Goal: Information Seeking & Learning: Learn about a topic

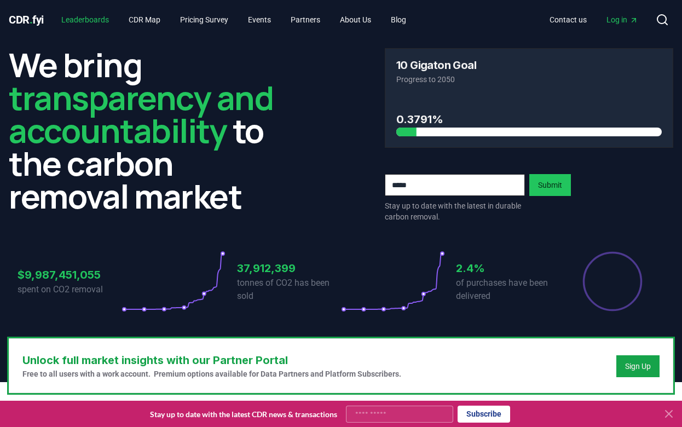
click at [100, 18] on link "Leaderboards" at bounding box center [85, 20] width 65 height 20
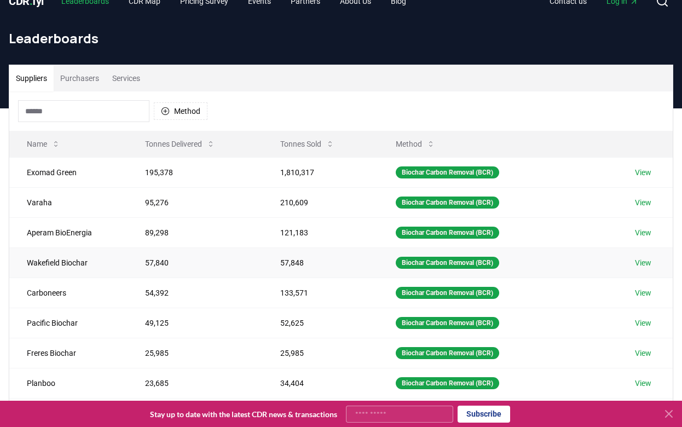
scroll to position [1, 0]
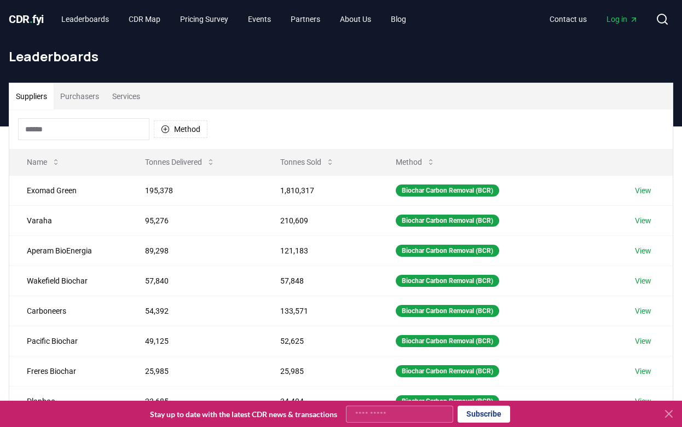
click at [90, 97] on button "Purchasers" at bounding box center [80, 96] width 52 height 26
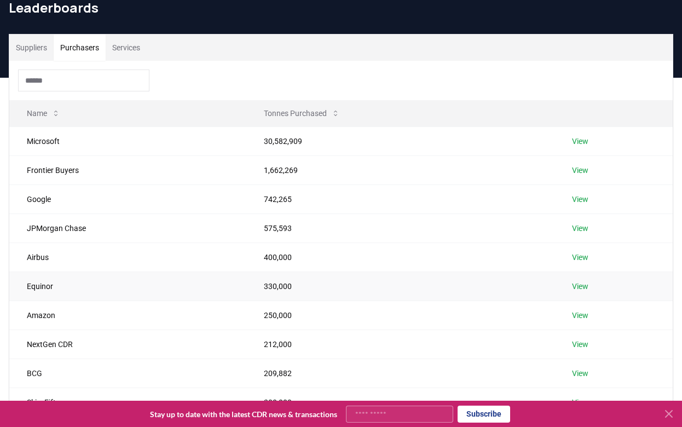
scroll to position [0, 0]
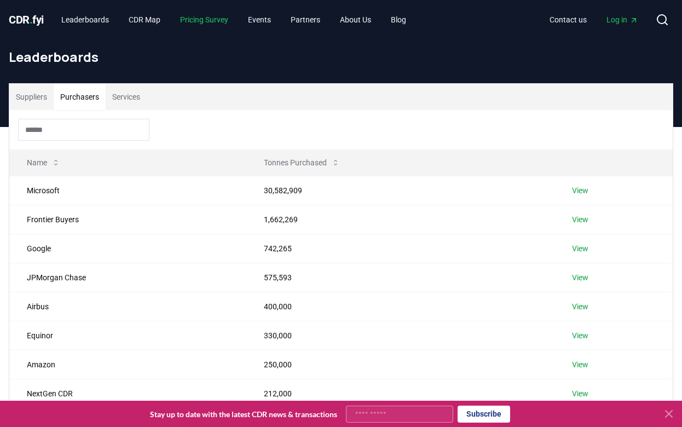
click at [209, 18] on link "Pricing Survey" at bounding box center [204, 20] width 66 height 20
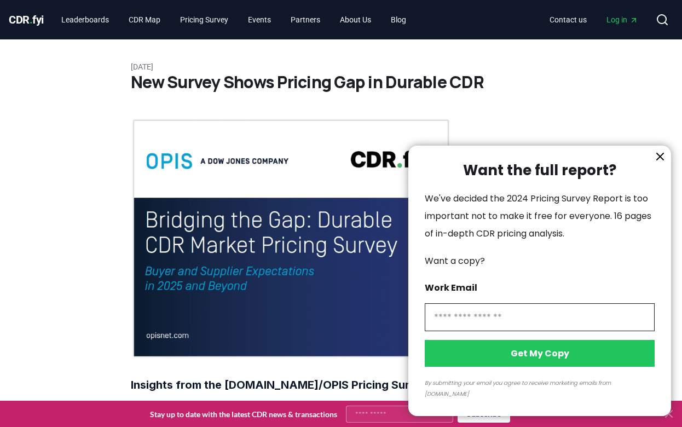
click at [523, 330] on input "information" at bounding box center [540, 317] width 230 height 28
type input "**********"
click button "Get My Copy" at bounding box center [540, 353] width 230 height 27
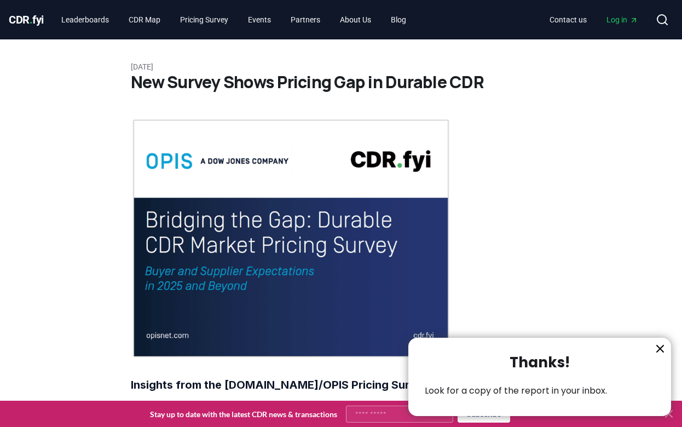
click at [658, 350] on icon "information" at bounding box center [660, 348] width 7 height 7
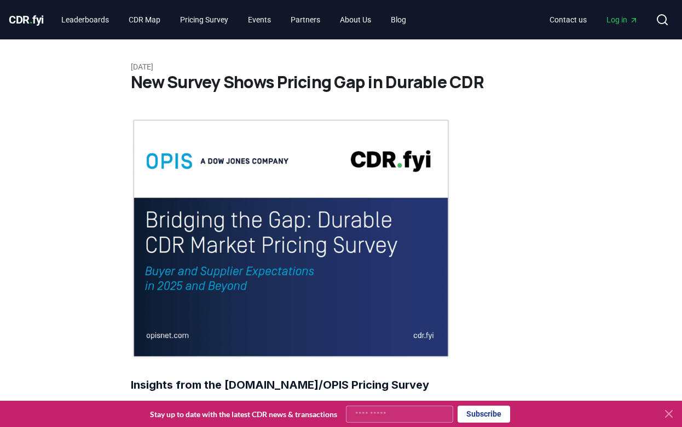
click at [395, 412] on input "Your email" at bounding box center [399, 414] width 107 height 17
type input "**********"
click button "Subscribe" at bounding box center [484, 414] width 53 height 17
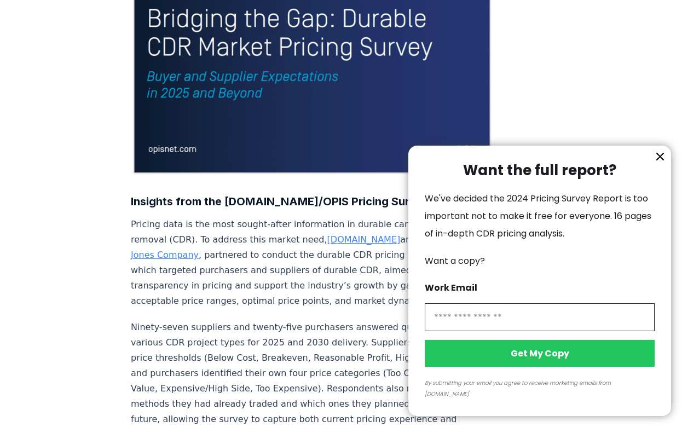
scroll to position [228, 0]
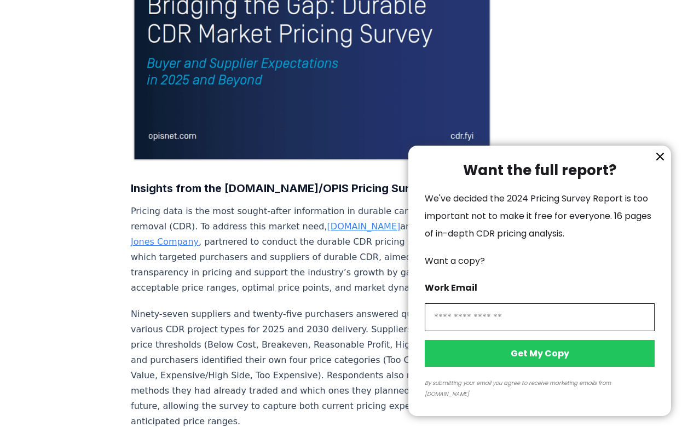
click at [490, 325] on input "information" at bounding box center [540, 317] width 230 height 28
type input "**********"
click button "Get My Copy" at bounding box center [540, 353] width 230 height 27
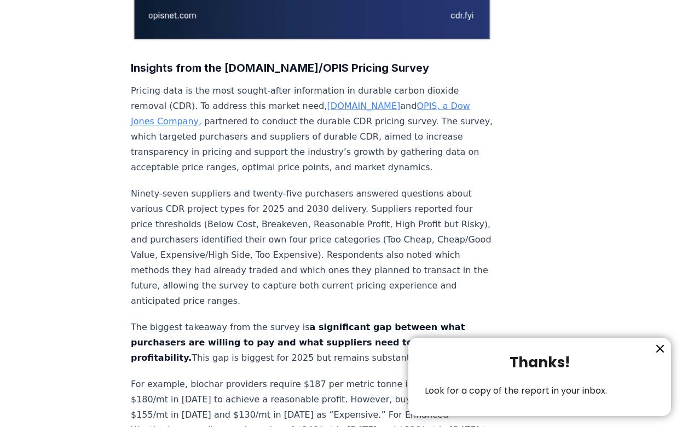
scroll to position [351, 0]
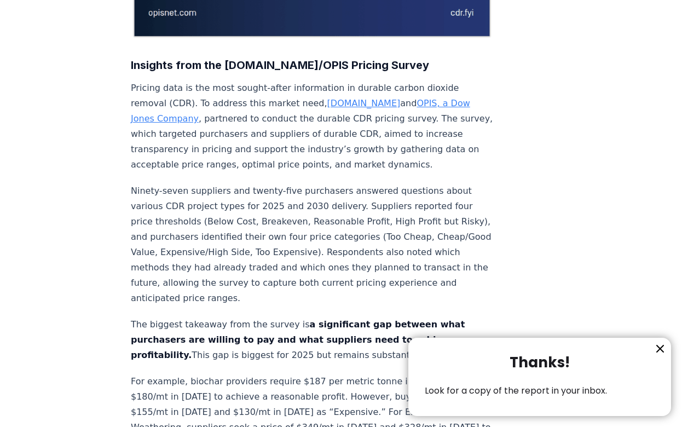
click at [661, 348] on icon "information" at bounding box center [660, 348] width 7 height 7
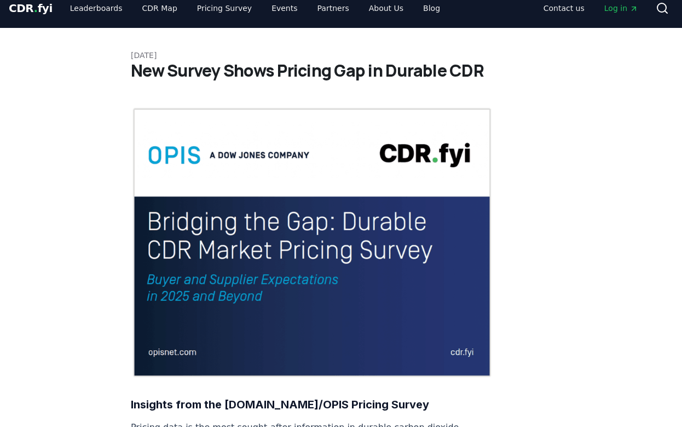
scroll to position [0, 0]
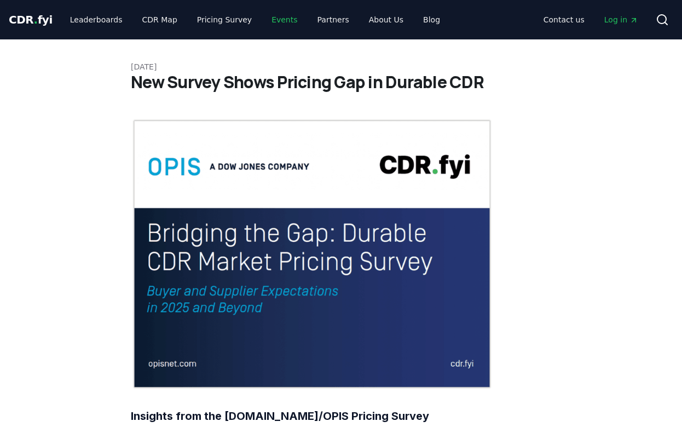
click at [272, 20] on link "Events" at bounding box center [284, 20] width 43 height 20
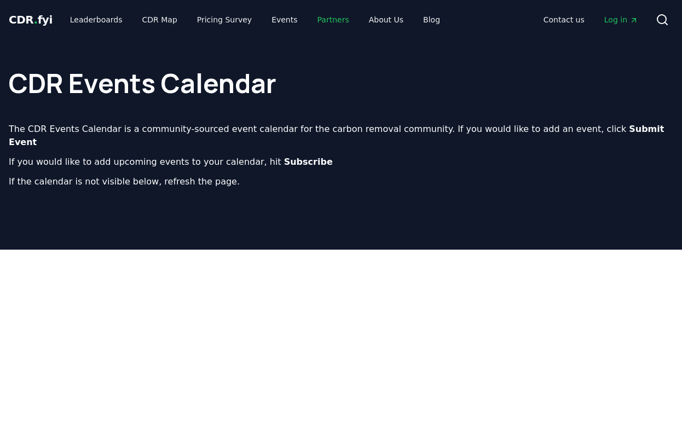
click at [322, 19] on link "Partners" at bounding box center [333, 20] width 49 height 20
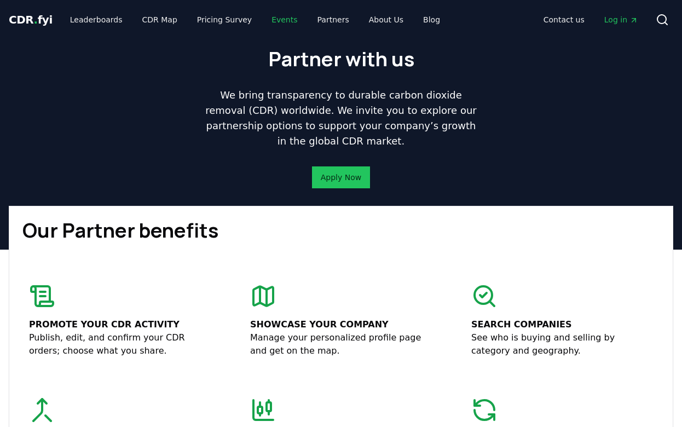
click at [271, 16] on link "Events" at bounding box center [284, 20] width 43 height 20
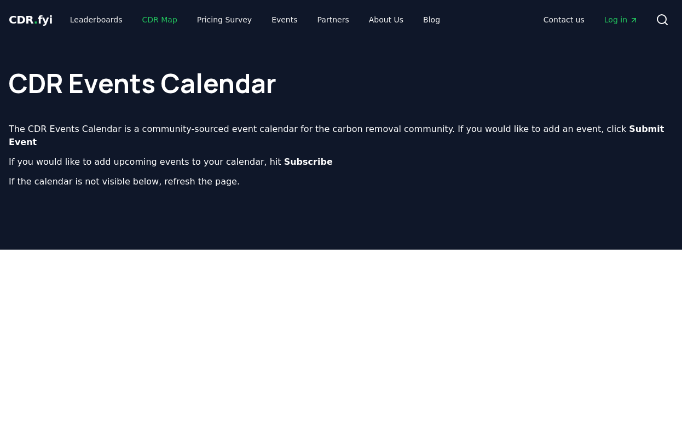
click at [149, 15] on link "CDR Map" at bounding box center [160, 20] width 53 height 20
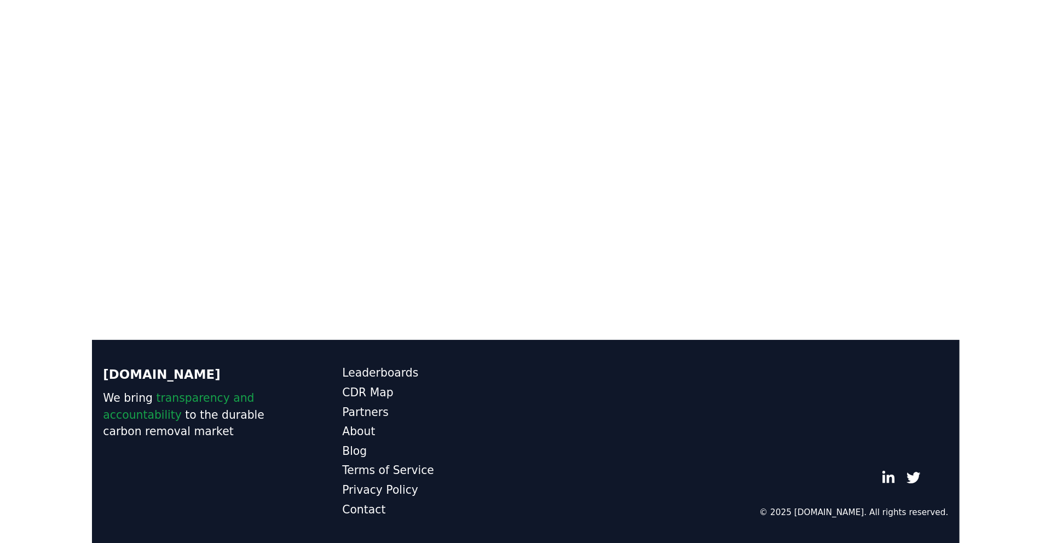
scroll to position [322, 0]
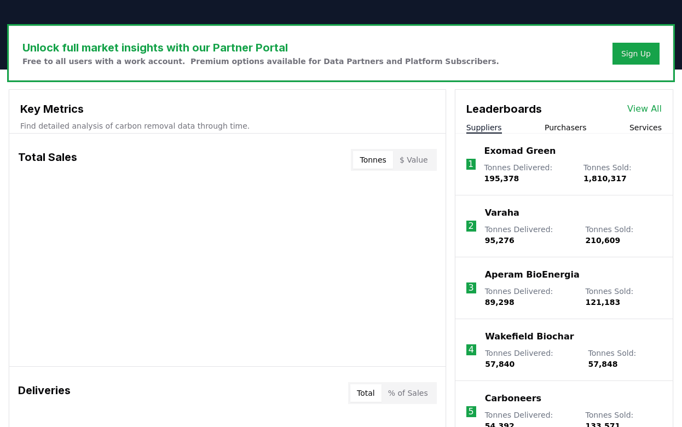
scroll to position [315, 0]
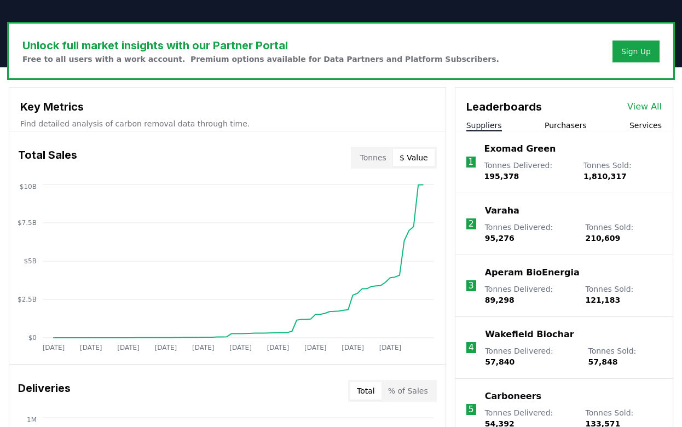
click at [422, 159] on button "$ Value" at bounding box center [414, 158] width 42 height 18
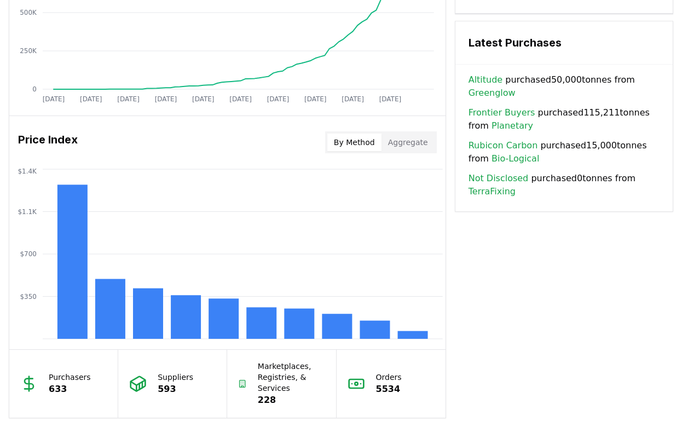
scroll to position [801, 0]
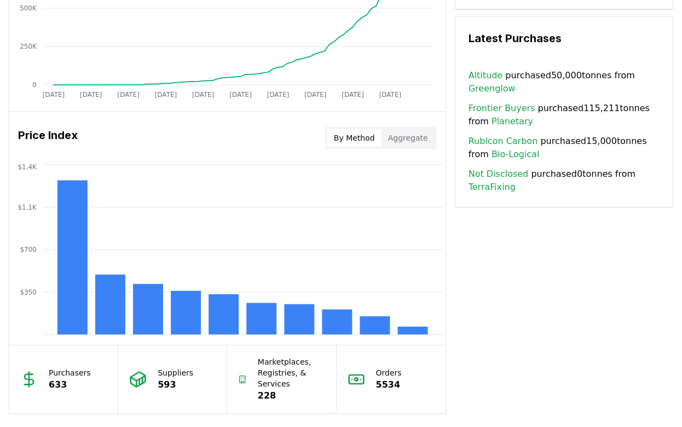
click at [400, 137] on button "Aggregate" at bounding box center [408, 138] width 53 height 18
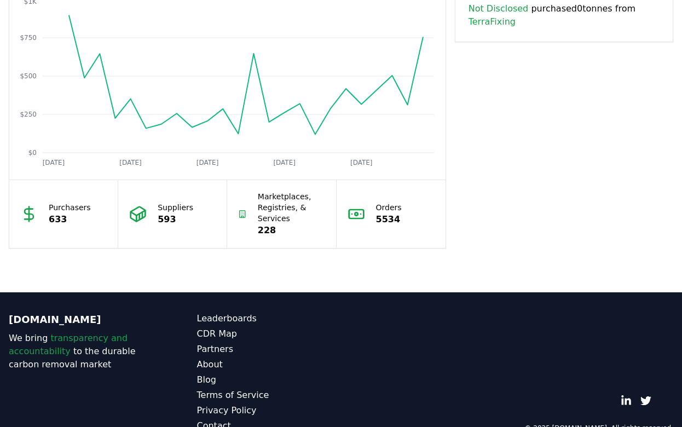
scroll to position [991, 0]
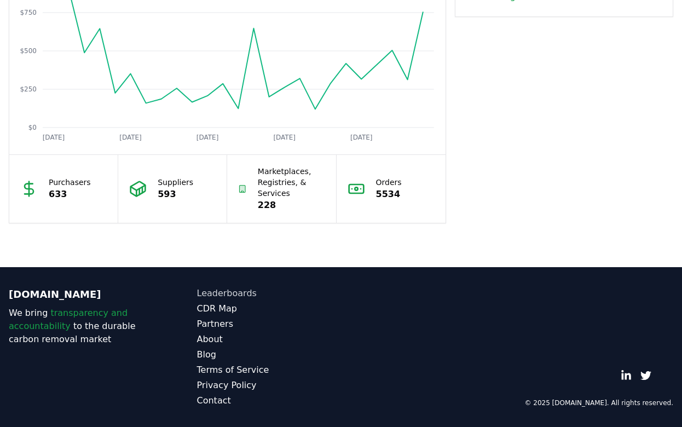
click at [220, 291] on link "Leaderboards" at bounding box center [269, 293] width 145 height 13
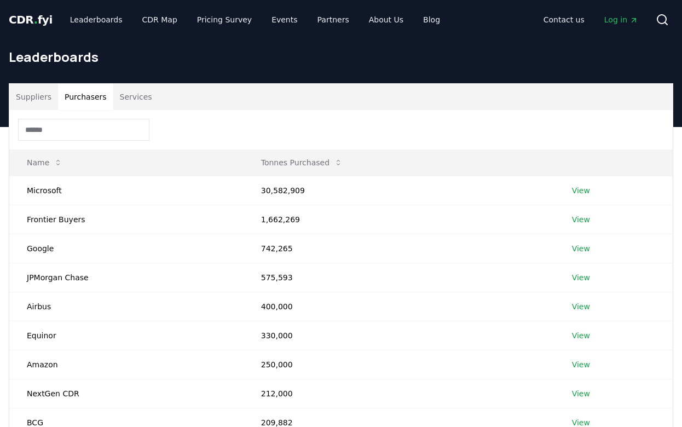
click at [90, 95] on button "Purchasers" at bounding box center [85, 97] width 55 height 26
click at [131, 95] on button "Services" at bounding box center [135, 97] width 45 height 26
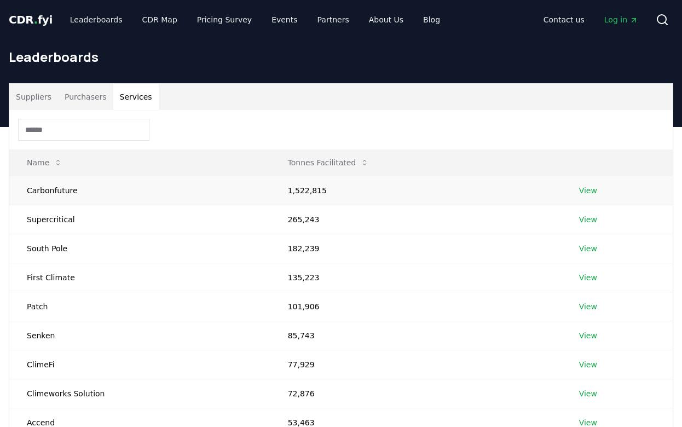
click at [583, 191] on link "View" at bounding box center [588, 190] width 18 height 11
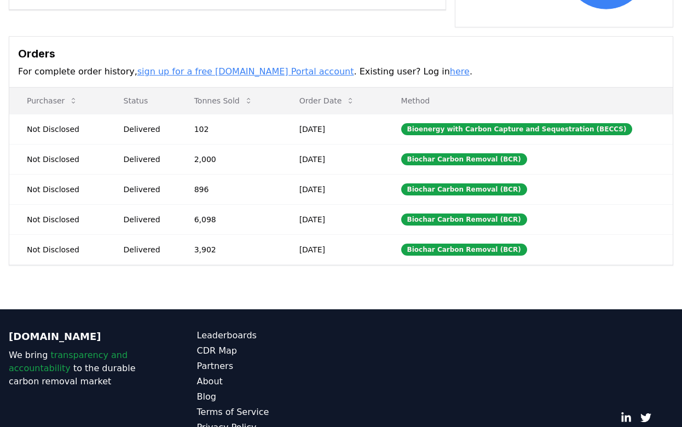
scroll to position [308, 0]
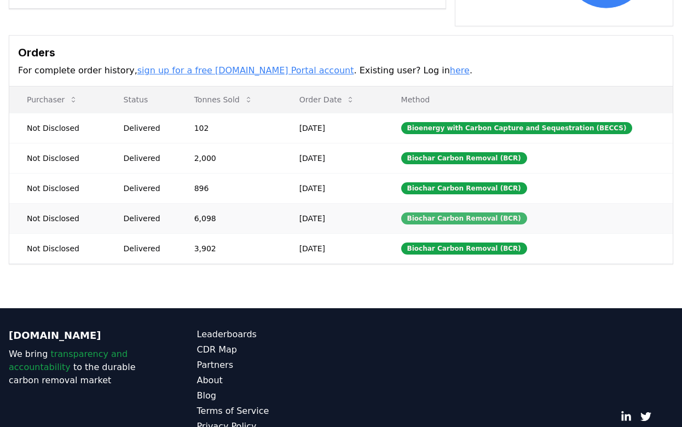
click at [438, 220] on div "Biochar Carbon Removal (BCR)" at bounding box center [464, 218] width 126 height 12
click at [384, 223] on td "Jul 16, 2025" at bounding box center [333, 218] width 102 height 30
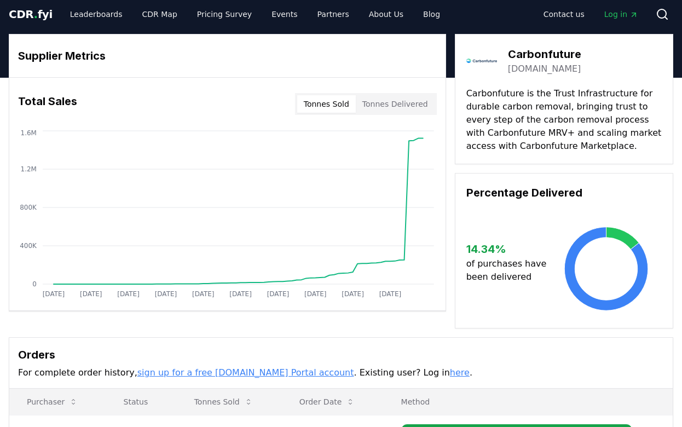
scroll to position [0, 0]
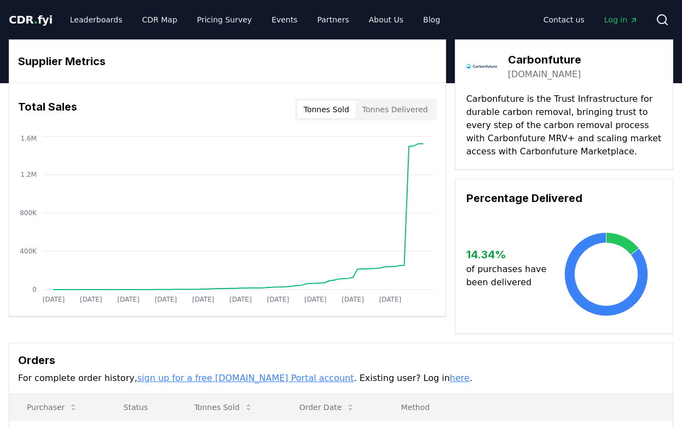
click at [547, 74] on link "carbonfuture.earth" at bounding box center [544, 74] width 73 height 13
